Goal: Information Seeking & Learning: Learn about a topic

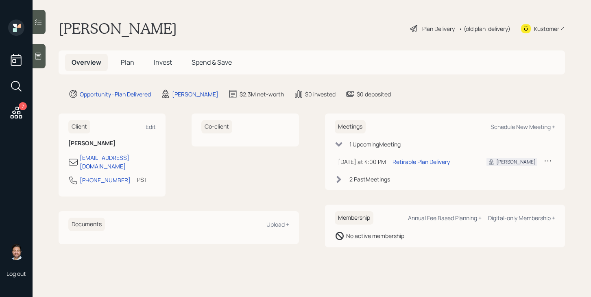
click at [428, 26] on div "Plan Delivery" at bounding box center [438, 28] width 33 height 9
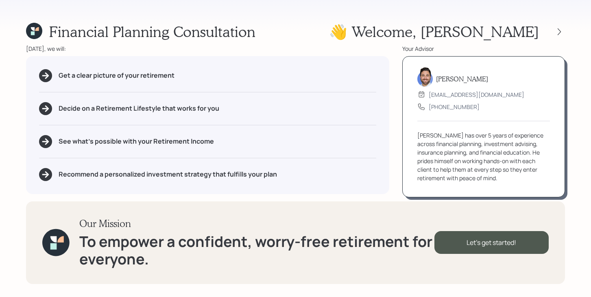
click at [562, 26] on div at bounding box center [558, 31] width 11 height 11
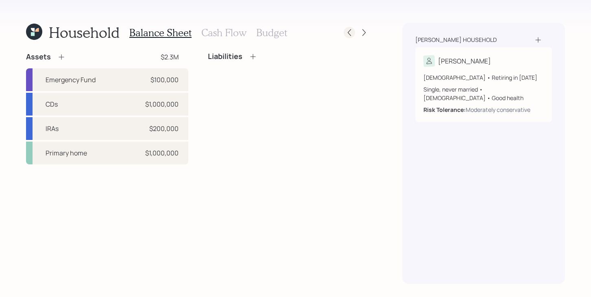
click at [352, 32] on icon at bounding box center [349, 32] width 8 height 8
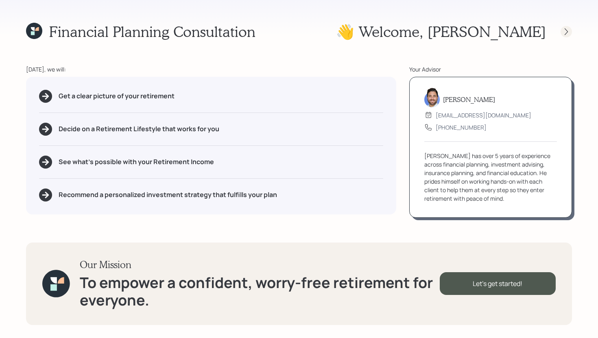
click at [567, 32] on icon at bounding box center [566, 32] width 8 height 8
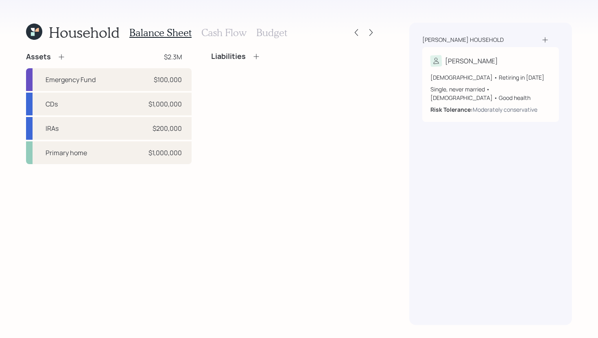
click at [216, 32] on h3 "Cash Flow" at bounding box center [223, 33] width 45 height 12
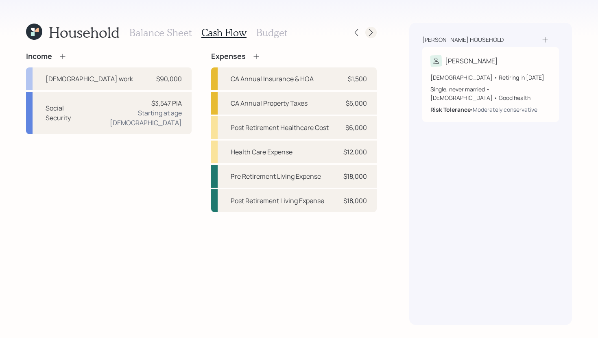
click at [371, 33] on icon at bounding box center [370, 32] width 3 height 7
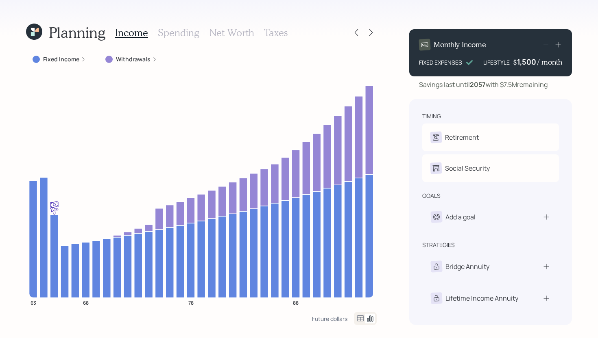
click at [76, 59] on label "Fixed Income" at bounding box center [61, 59] width 36 height 8
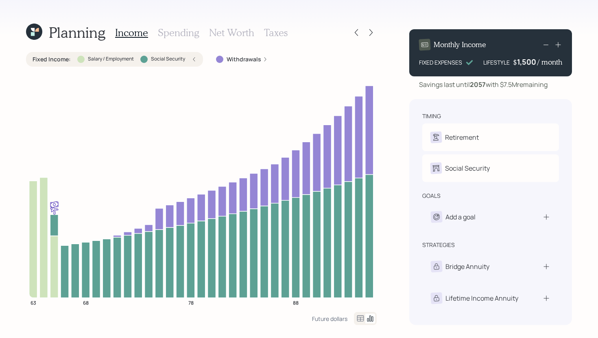
click at [77, 59] on div at bounding box center [80, 59] width 7 height 7
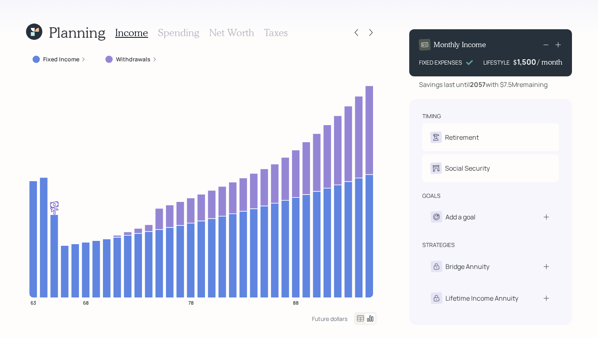
click at [72, 61] on label "Fixed Income" at bounding box center [61, 59] width 36 height 8
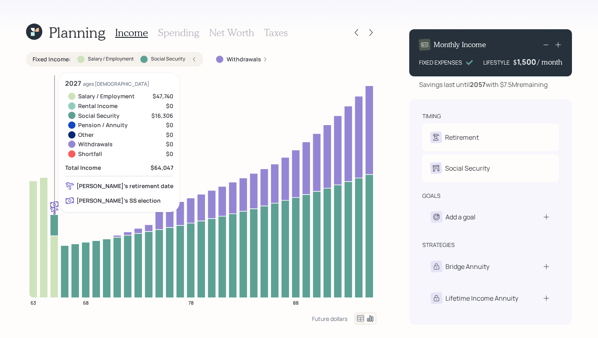
click at [56, 254] on icon at bounding box center [54, 267] width 8 height 62
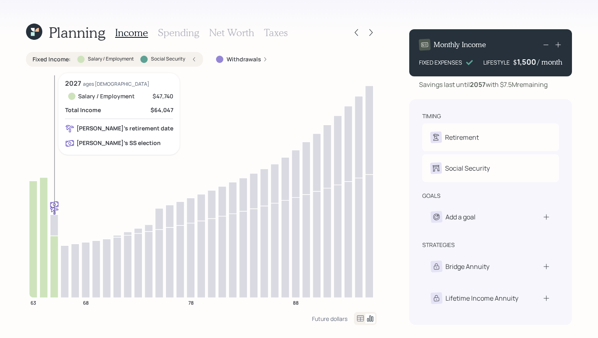
click at [55, 248] on icon at bounding box center [54, 267] width 8 height 62
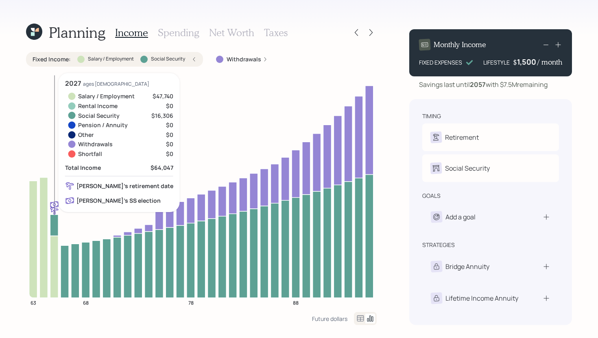
click at [56, 230] on icon at bounding box center [54, 225] width 8 height 21
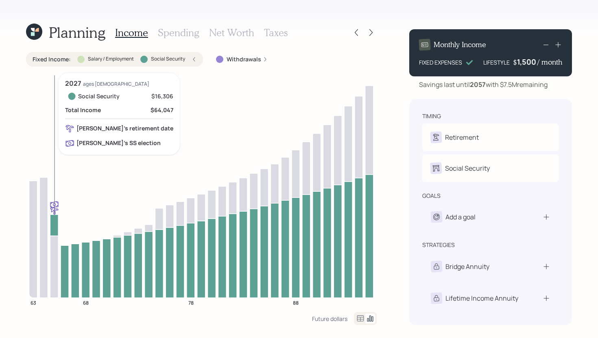
click at [56, 230] on icon at bounding box center [54, 225] width 8 height 21
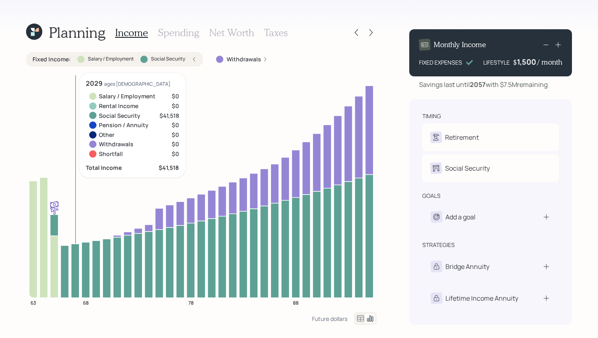
click at [78, 60] on div at bounding box center [80, 59] width 7 height 7
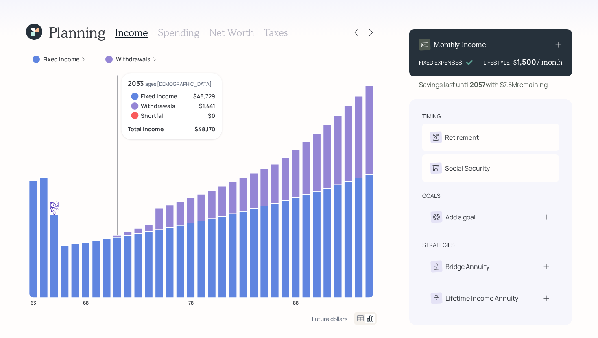
click at [120, 235] on icon at bounding box center [117, 236] width 8 height 2
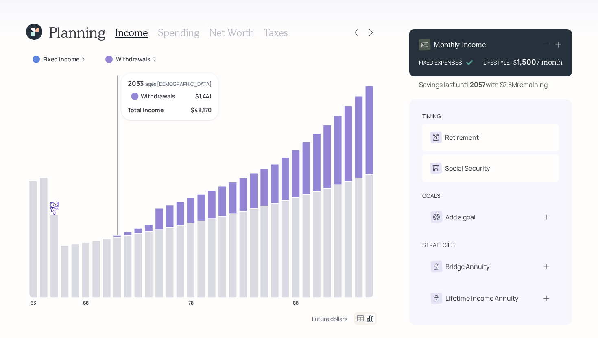
click at [119, 235] on icon at bounding box center [117, 236] width 8 height 2
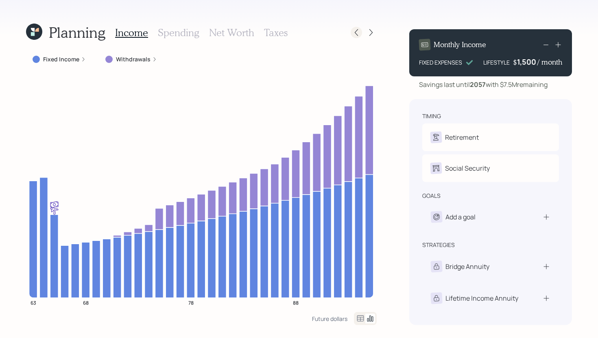
click at [355, 33] on icon at bounding box center [356, 32] width 8 height 8
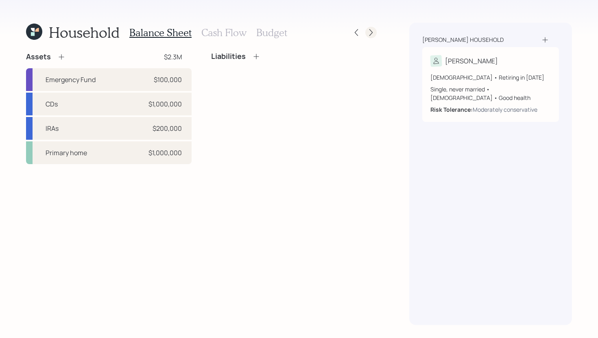
click at [370, 33] on icon at bounding box center [371, 32] width 8 height 8
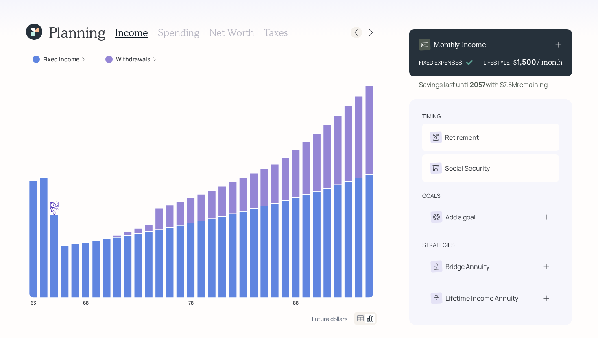
click at [358, 33] on icon at bounding box center [356, 32] width 8 height 8
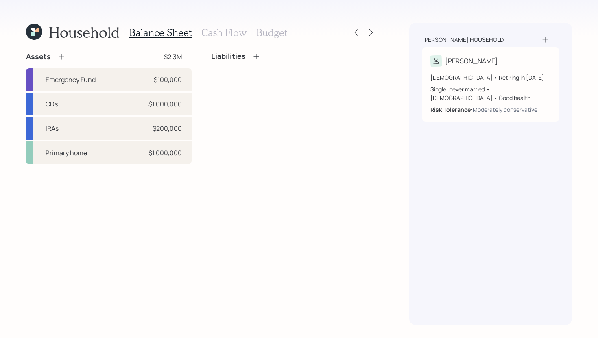
click at [379, 87] on div "Household Balance Sheet Cash Flow Budget Assets $2.3M Emergency Fund $100,000 C…" at bounding box center [299, 169] width 598 height 338
click at [369, 35] on icon at bounding box center [371, 32] width 8 height 8
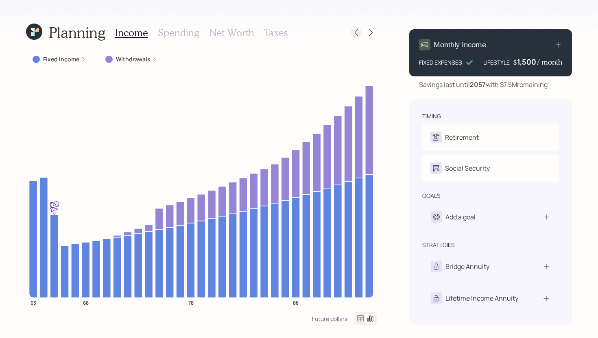
click at [357, 30] on icon at bounding box center [356, 32] width 3 height 7
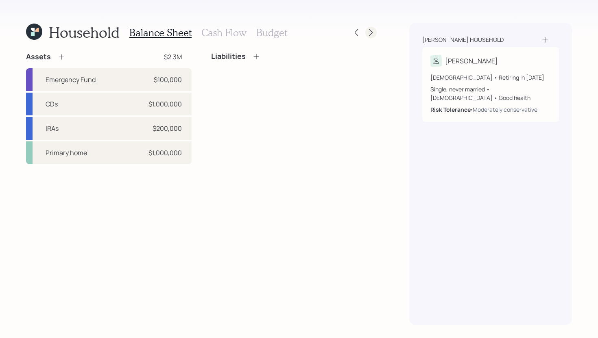
click at [374, 31] on icon at bounding box center [371, 32] width 8 height 8
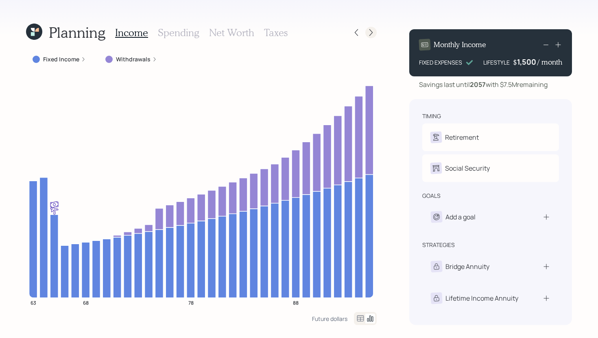
click at [367, 34] on icon at bounding box center [371, 32] width 8 height 8
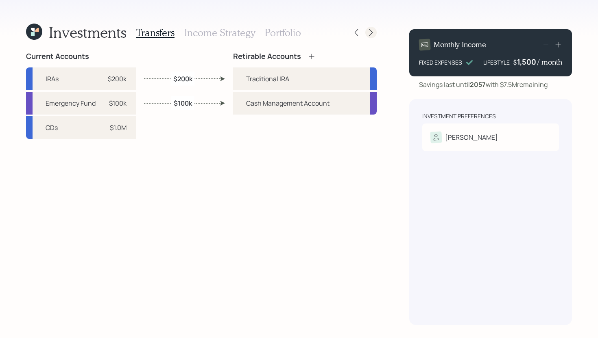
click at [371, 34] on icon at bounding box center [371, 32] width 8 height 8
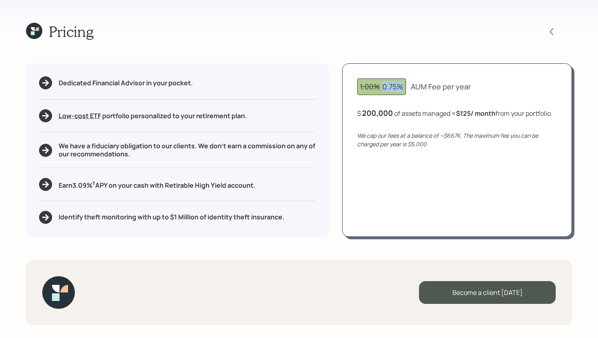
drag, startPoint x: 382, startPoint y: 86, endPoint x: 408, endPoint y: 86, distance: 26.0
click at [408, 86] on div "1.00% 0.75% AUM Fee per year" at bounding box center [457, 86] width 200 height 17
click at [519, 40] on div "Pricing Dedicated Financial Advisor in your pocket. Low-cost ETF Retirable uses…" at bounding box center [299, 169] width 598 height 338
click at [550, 33] on icon at bounding box center [551, 32] width 8 height 8
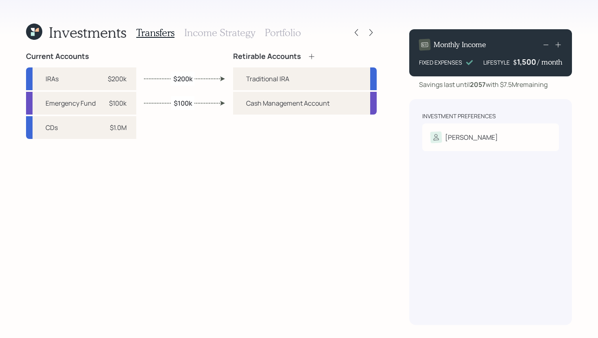
click at [222, 35] on h3 "Income Strategy" at bounding box center [219, 33] width 71 height 12
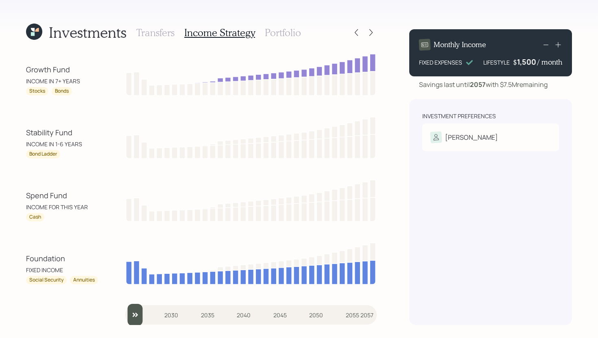
click at [156, 36] on h3 "Transfers" at bounding box center [155, 33] width 38 height 12
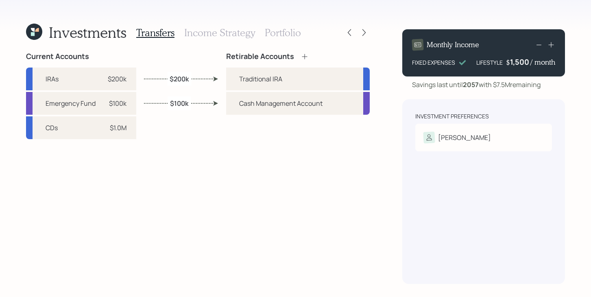
click at [239, 36] on h3 "Income Strategy" at bounding box center [219, 33] width 71 height 12
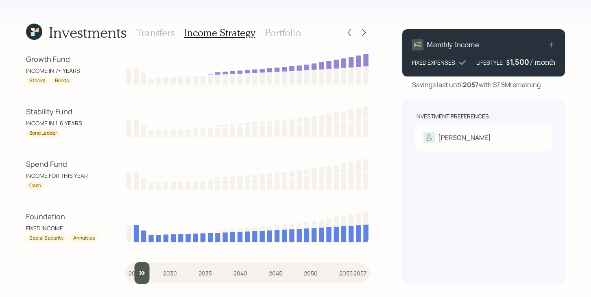
click at [139, 275] on input "slider" at bounding box center [247, 273] width 244 height 22
click at [148, 275] on input "slider" at bounding box center [247, 273] width 244 height 22
click at [160, 274] on input "slider" at bounding box center [247, 273] width 244 height 22
click at [167, 273] on input "slider" at bounding box center [247, 273] width 244 height 22
click at [173, 272] on input "slider" at bounding box center [247, 273] width 244 height 22
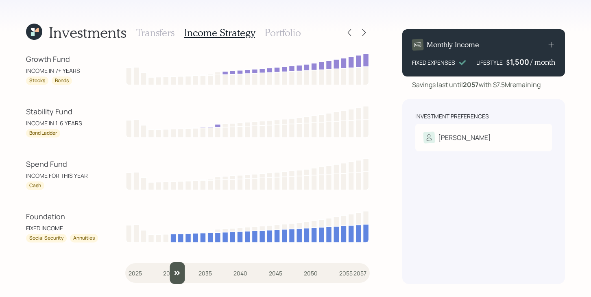
click at [177, 271] on input "slider" at bounding box center [247, 273] width 244 height 22
click at [188, 275] on input "slider" at bounding box center [247, 273] width 244 height 22
click at [189, 275] on input "slider" at bounding box center [247, 273] width 244 height 22
click at [194, 274] on input "slider" at bounding box center [247, 273] width 244 height 22
click at [200, 272] on input "slider" at bounding box center [247, 273] width 244 height 22
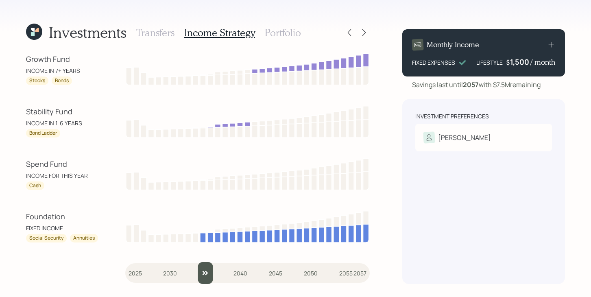
click at [209, 270] on input "slider" at bounding box center [247, 273] width 244 height 22
click at [217, 272] on input "slider" at bounding box center [247, 273] width 244 height 22
click at [225, 272] on input "slider" at bounding box center [247, 273] width 244 height 22
click at [229, 271] on input "slider" at bounding box center [247, 273] width 244 height 22
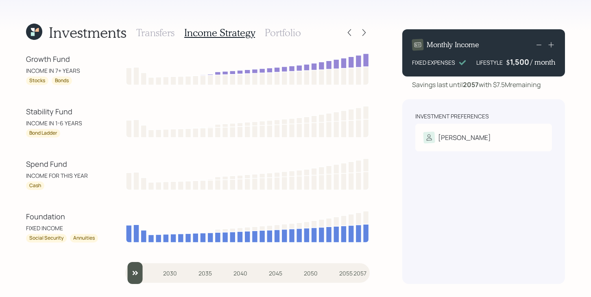
type input "2025"
drag, startPoint x: 234, startPoint y: 271, endPoint x: 114, endPoint y: 269, distance: 120.3
click at [114, 269] on div "Growth Fund INCOME IN 7+ YEARS Stocks Bonds Stability Fund INCOME IN 1-6 YEARS …" at bounding box center [198, 168] width 344 height 232
click at [294, 30] on h3 "Portfolio" at bounding box center [283, 33] width 36 height 12
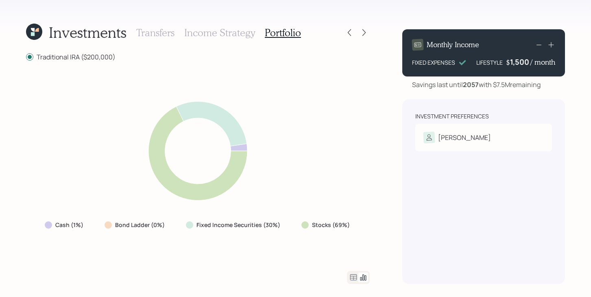
click at [352, 276] on icon at bounding box center [353, 277] width 7 height 6
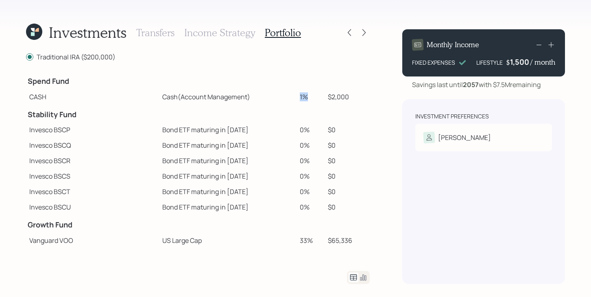
drag, startPoint x: 288, startPoint y: 94, endPoint x: 304, endPoint y: 94, distance: 15.9
click at [304, 94] on td "1%" at bounding box center [310, 96] width 28 height 15
click at [302, 98] on td "1%" at bounding box center [310, 96] width 28 height 15
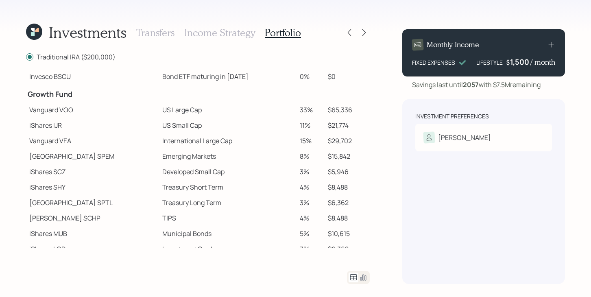
scroll to position [146, 0]
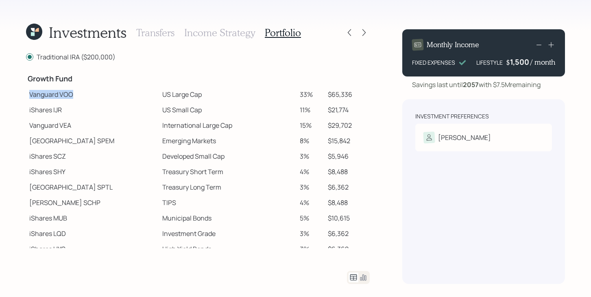
drag, startPoint x: 76, startPoint y: 96, endPoint x: 30, endPoint y: 96, distance: 46.8
click at [30, 96] on td "Vanguard VOO" at bounding box center [92, 94] width 133 height 15
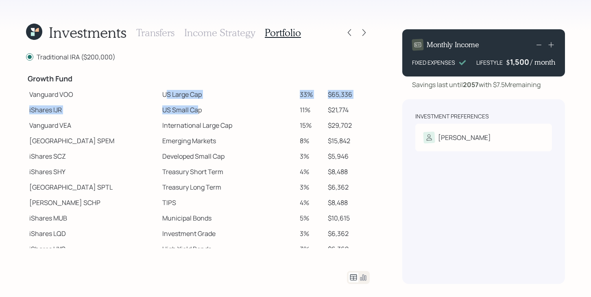
drag, startPoint x: 134, startPoint y: 95, endPoint x: 167, endPoint y: 110, distance: 36.2
click at [167, 110] on tbody "Spend Fund CASH Cash (Account Management) 1% $2,000 Stability Fund Invesco BSCP…" at bounding box center [198, 106] width 344 height 362
click at [189, 115] on td "US Small Cap" at bounding box center [227, 109] width 137 height 15
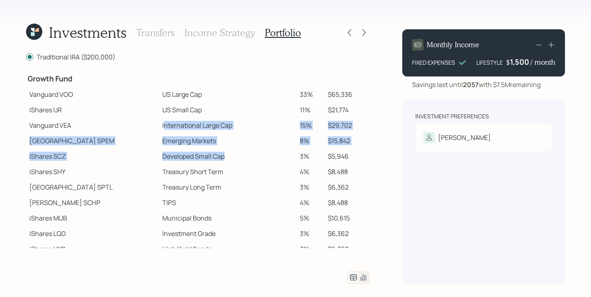
drag, startPoint x: 133, startPoint y: 124, endPoint x: 194, endPoint y: 157, distance: 69.3
click at [194, 157] on tbody "Spend Fund CASH Cash (Account Management) 1% $2,000 Stability Fund Invesco BSCP…" at bounding box center [198, 106] width 344 height 362
click at [206, 161] on td "Developed Small Cap" at bounding box center [227, 155] width 137 height 15
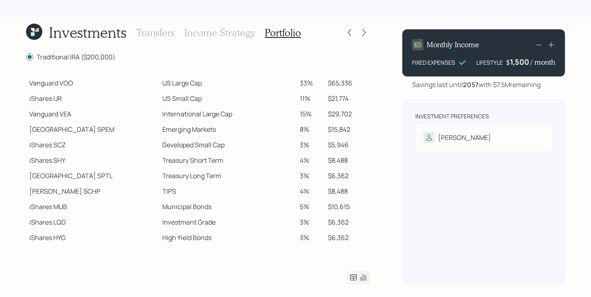
scroll to position [157, 0]
drag, startPoint x: 289, startPoint y: 83, endPoint x: 303, endPoint y: 83, distance: 14.6
click at [303, 83] on td "33%" at bounding box center [310, 83] width 28 height 15
click at [311, 99] on td "11%" at bounding box center [310, 98] width 28 height 15
drag, startPoint x: 303, startPoint y: 85, endPoint x: 285, endPoint y: 85, distance: 17.9
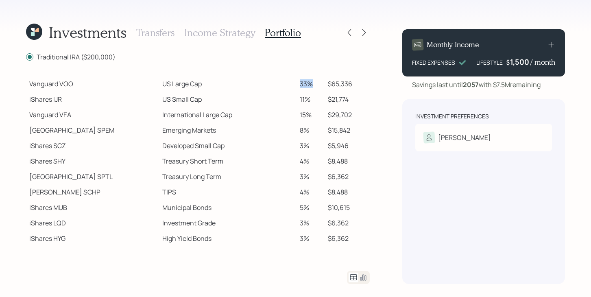
click at [285, 85] on tr "Vanguard VOO US Large Cap 33% $65,336" at bounding box center [198, 83] width 344 height 15
click at [301, 89] on td "33%" at bounding box center [310, 83] width 28 height 15
drag, startPoint x: 302, startPoint y: 83, endPoint x: 283, endPoint y: 84, distance: 19.1
click at [283, 84] on tr "Vanguard VOO US Large Cap 33% $65,336" at bounding box center [198, 83] width 344 height 15
drag, startPoint x: 306, startPoint y: 98, endPoint x: 289, endPoint y: 98, distance: 16.7
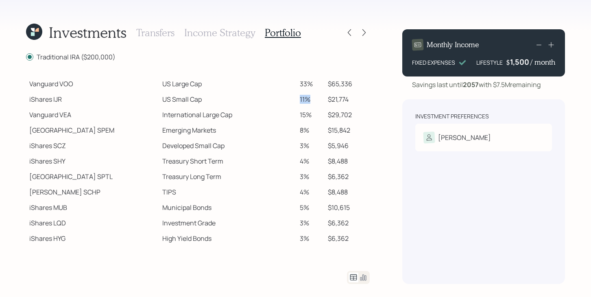
click at [296, 98] on td "11%" at bounding box center [310, 98] width 28 height 15
click at [265, 102] on td "US Small Cap" at bounding box center [227, 98] width 137 height 15
drag, startPoint x: 73, startPoint y: 85, endPoint x: 60, endPoint y: 84, distance: 13.0
click at [60, 84] on td "Vanguard VOO" at bounding box center [92, 83] width 133 height 15
drag, startPoint x: 62, startPoint y: 99, endPoint x: 54, endPoint y: 98, distance: 7.3
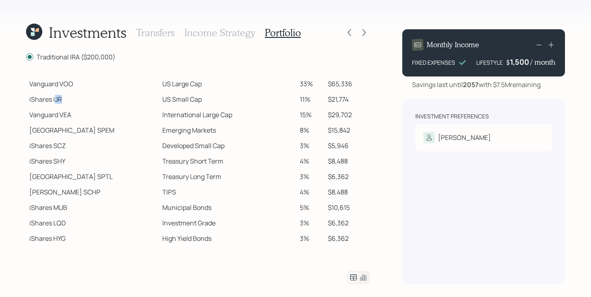
click at [54, 98] on td "iShares IJR" at bounding box center [92, 98] width 133 height 15
click at [65, 100] on td "iShares IJR" at bounding box center [92, 98] width 133 height 15
drag, startPoint x: 53, startPoint y: 99, endPoint x: 62, endPoint y: 99, distance: 8.9
click at [62, 99] on td "iShares IJR" at bounding box center [92, 98] width 133 height 15
click at [65, 99] on td "iShares IJR" at bounding box center [92, 98] width 133 height 15
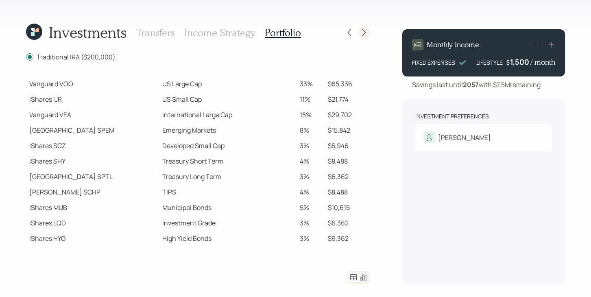
click at [362, 33] on icon at bounding box center [364, 32] width 8 height 8
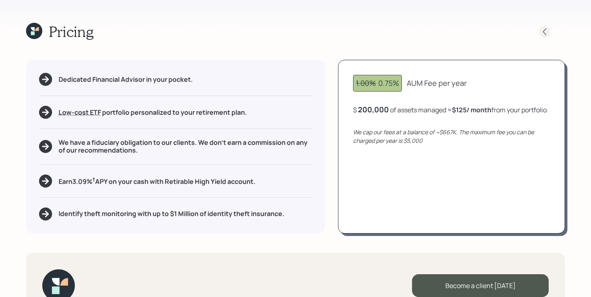
click at [544, 35] on icon at bounding box center [544, 32] width 8 height 8
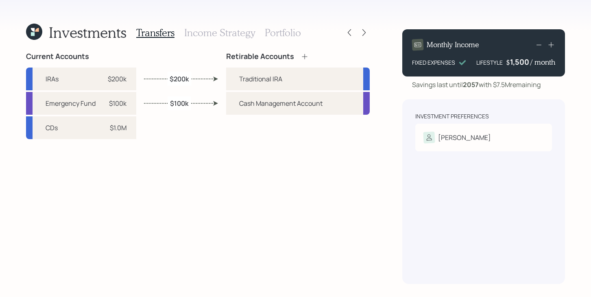
click at [293, 37] on h3 "Portfolio" at bounding box center [283, 33] width 36 height 12
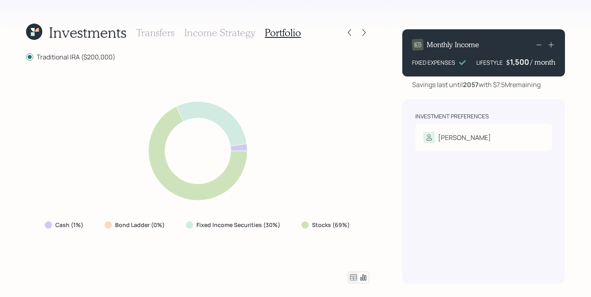
click at [352, 274] on icon at bounding box center [353, 277] width 10 height 10
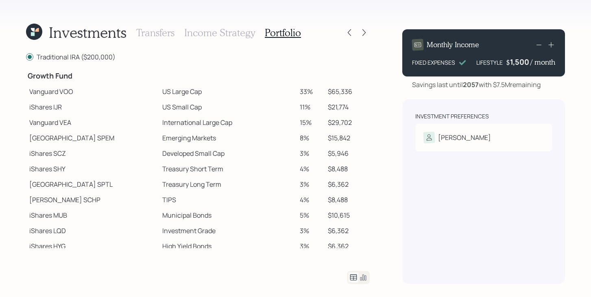
scroll to position [150, 0]
click at [365, 30] on icon at bounding box center [364, 32] width 8 height 8
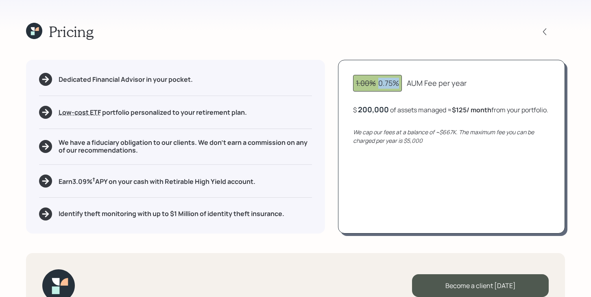
drag, startPoint x: 378, startPoint y: 84, endPoint x: 399, endPoint y: 85, distance: 20.7
click at [399, 85] on div "1.00% 0.75%" at bounding box center [377, 83] width 43 height 11
click at [401, 85] on div "1.00% 0.75%" at bounding box center [377, 83] width 49 height 17
drag, startPoint x: 400, startPoint y: 85, endPoint x: 381, endPoint y: 85, distance: 18.7
click at [381, 85] on div "1.00% 0.75%" at bounding box center [377, 83] width 49 height 17
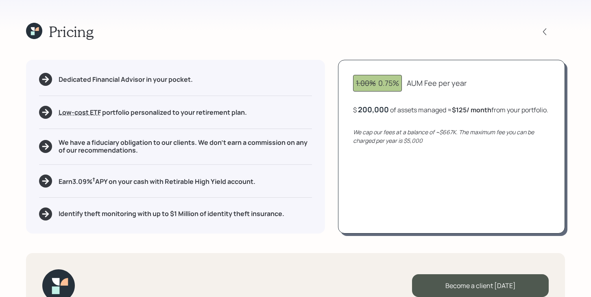
click at [390, 109] on div "$ 200,000 of assets managed ≈ $125 / month from your portfolio ." at bounding box center [450, 109] width 195 height 10
click at [387, 109] on div "$ 200000 of assets managed ≈ $125 / month from your portfolio ." at bounding box center [449, 109] width 193 height 10
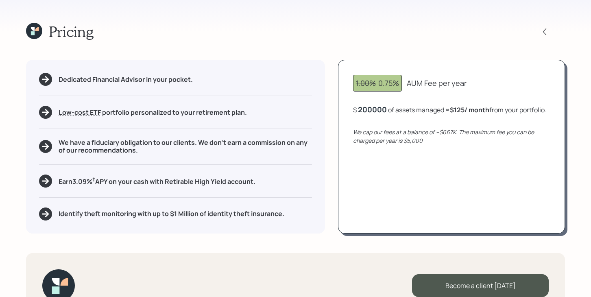
click at [366, 109] on div "200000" at bounding box center [372, 109] width 29 height 10
click at [364, 109] on div "200000" at bounding box center [372, 109] width 29 height 10
click at [363, 108] on div "300,000" at bounding box center [373, 109] width 30 height 10
click at [387, 109] on div "$ 100,000 of assets managed ≈ $63 / month from your portfolio ." at bounding box center [448, 109] width 191 height 10
click at [409, 123] on div "1.00% 0.75% AUM Fee per year $ 100000 of assets managed ≈ $63 / month from your…" at bounding box center [451, 146] width 227 height 173
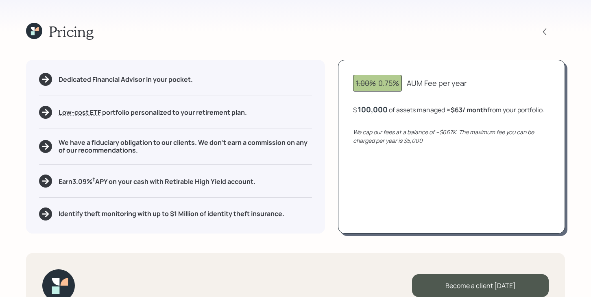
click at [437, 157] on div "1.00% 0.75% AUM Fee per year $ 100,000 of assets managed ≈ $63 / month from you…" at bounding box center [451, 146] width 227 height 173
click at [383, 109] on div "100000" at bounding box center [372, 109] width 28 height 10
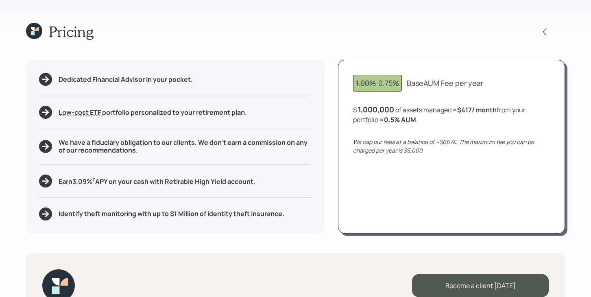
click at [404, 164] on div "1.00% 0.75% Base AUM Fee per year $ 1,000,000 of assets managed ≈ $417 / month …" at bounding box center [451, 146] width 227 height 173
click at [385, 112] on div "1,000,000" at bounding box center [376, 109] width 36 height 10
click at [385, 112] on div "1000000" at bounding box center [374, 109] width 33 height 10
click at [386, 172] on div "1.00% 0.75% Base AUM Fee per year $ 200000 of assets managed ≈ $417 / month fro…" at bounding box center [451, 146] width 227 height 173
